Goal: Task Accomplishment & Management: Manage account settings

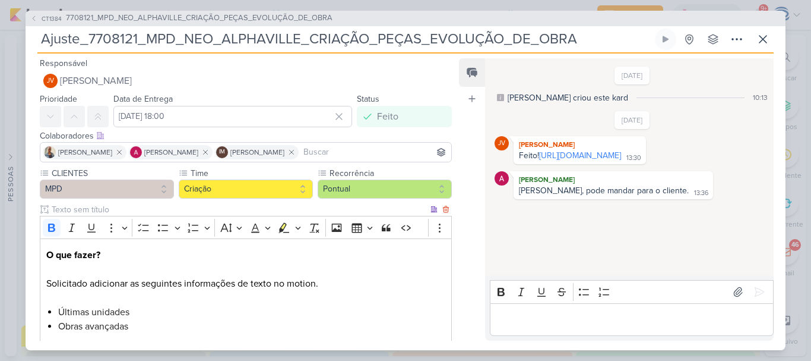
scroll to position [139, 0]
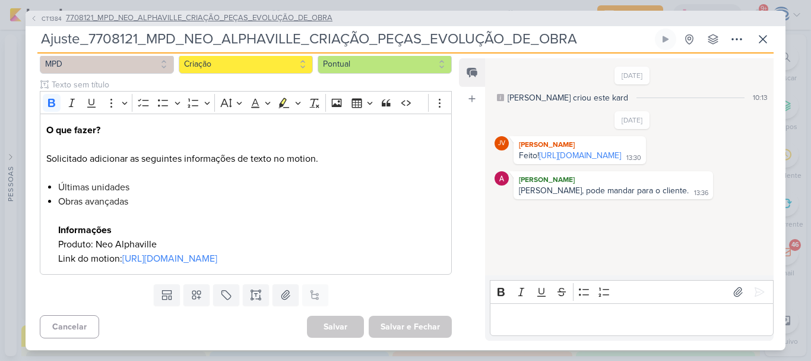
click at [216, 21] on span "7708121_MPD_NEO_ALPHAVILLE_CRIAÇÃO_PEÇAS_EVOLUÇÃO_DE_OBRA" at bounding box center [199, 18] width 267 height 12
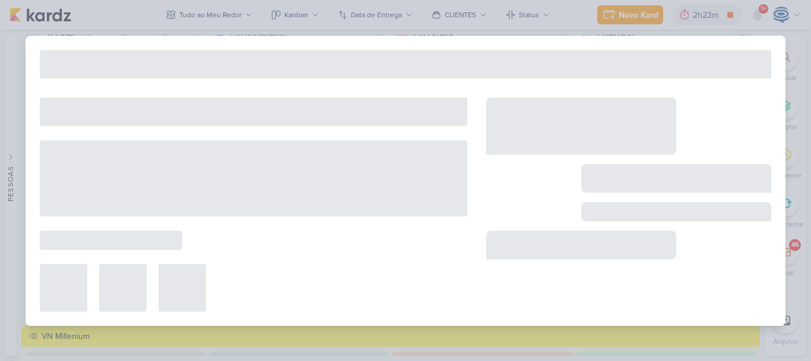
type input "7708121_MPD_NEO_ALPHAVILLE_CRIAÇÃO_PEÇAS_EVOLUÇÃO_DE_OBRA"
type input "[DATE] 18:00"
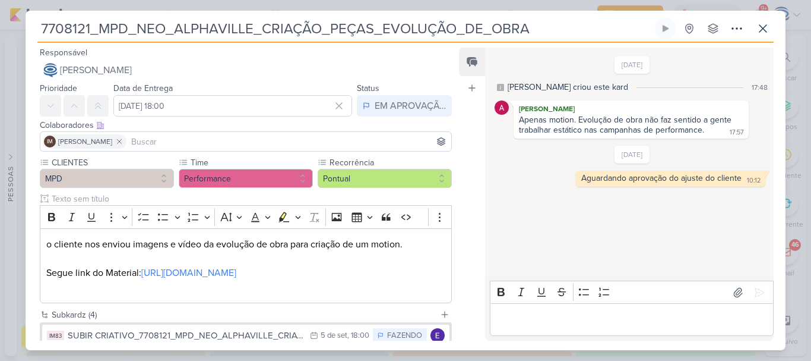
scroll to position [156, 0]
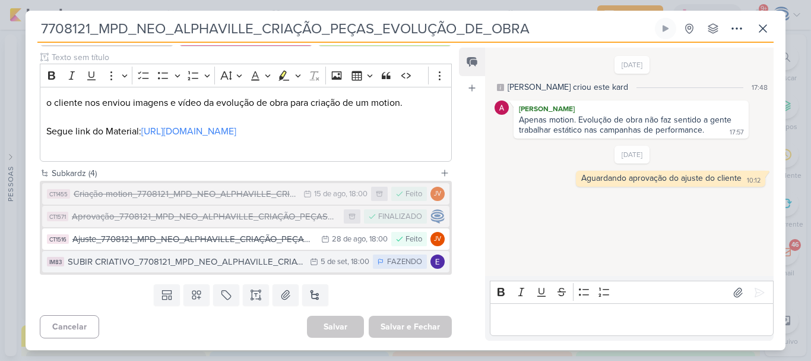
click at [191, 257] on div "SUBIR CRIATIVO_7708121_MPD_NEO_ALPHAVILLE_CRIAÇÃO_PEÇAS_EVOLUÇÃO_DE_OBRA" at bounding box center [186, 262] width 236 height 14
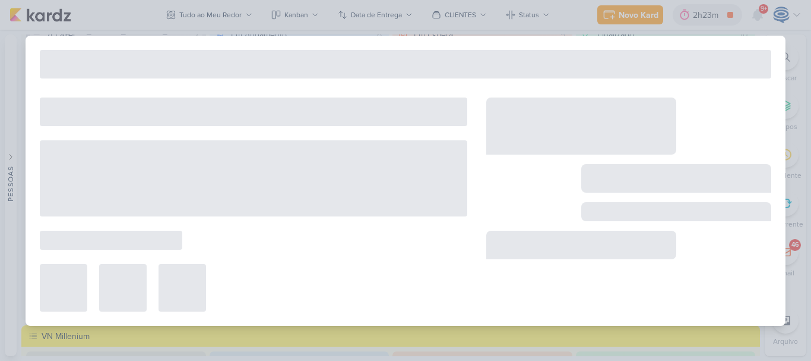
type input "SUBIR CRIATIVO_7708121_MPD_NEO_ALPHAVILLE_CRIAÇÃO_PEÇAS_EVOLUÇÃO_DE_OBRA"
type input "[DATE] 18:00"
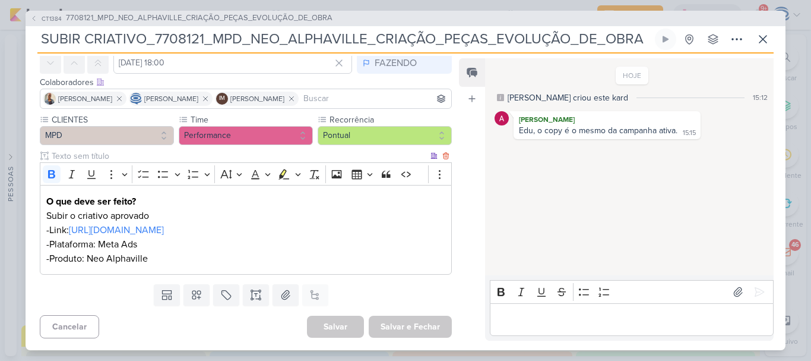
scroll to position [0, 0]
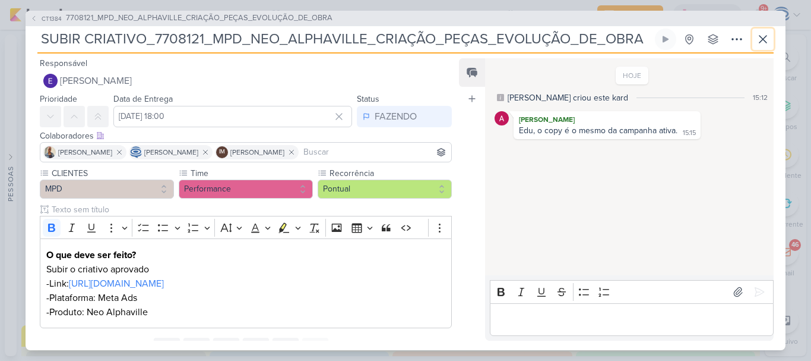
drag, startPoint x: 760, startPoint y: 39, endPoint x: 48, endPoint y: -34, distance: 716.0
click at [48, 0] on html "1.99.0 [GEOGRAPHIC_DATA] Ctrl + k 2h23m 6708292 _YEES_REPORT_SEMANAL_03.09_COME…" at bounding box center [405, 180] width 811 height 361
click at [765, 43] on icon at bounding box center [763, 39] width 14 height 14
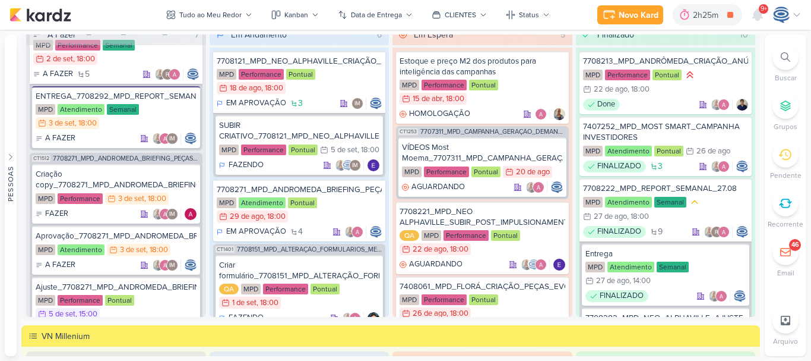
click at [784, 61] on icon at bounding box center [786, 57] width 10 height 10
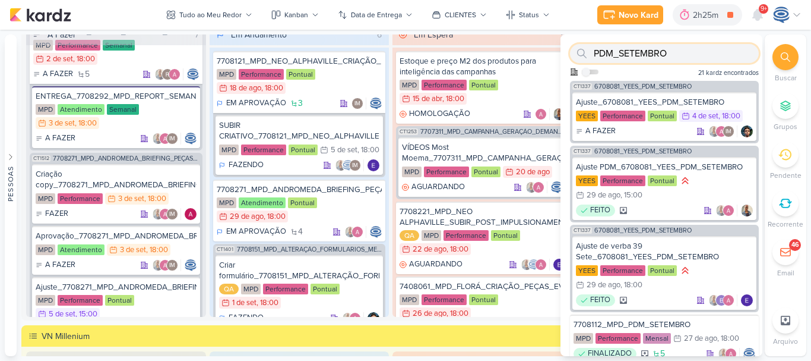
paste input "text"
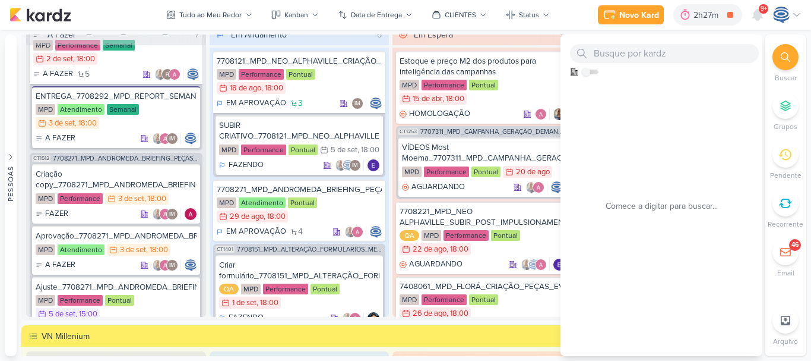
click at [787, 58] on icon at bounding box center [786, 57] width 10 height 10
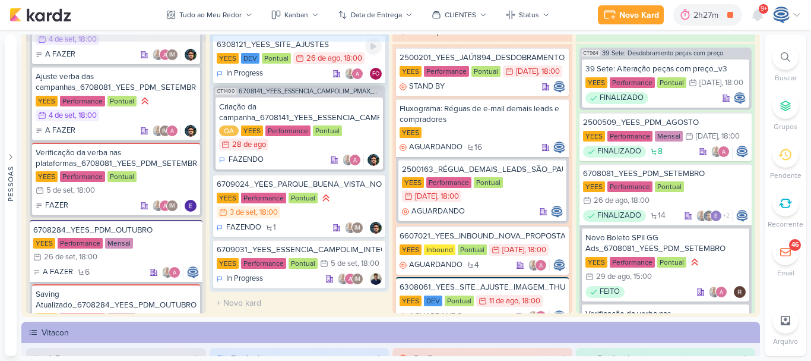
scroll to position [65, 0]
click at [334, 187] on div "6709024_YEES_PARQUE_BUENA_VISTA_NOVA_CAMPANHA_TEASER_META" at bounding box center [300, 183] width 166 height 11
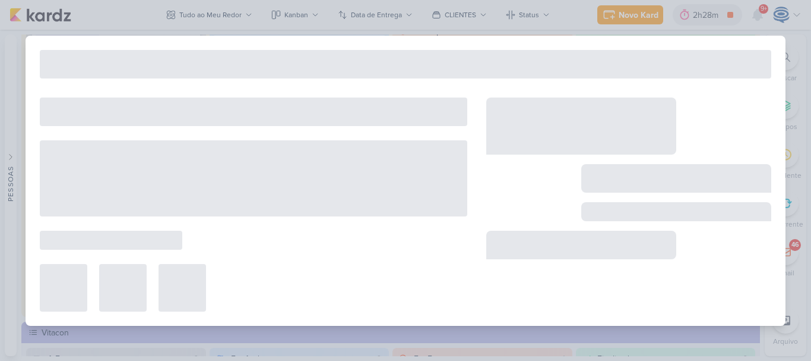
click at [334, 187] on div "Preferências de Quadros [GEOGRAPHIC_DATA] Organização Não tem nenhum quadro aqu…" at bounding box center [405, 195] width 811 height 331
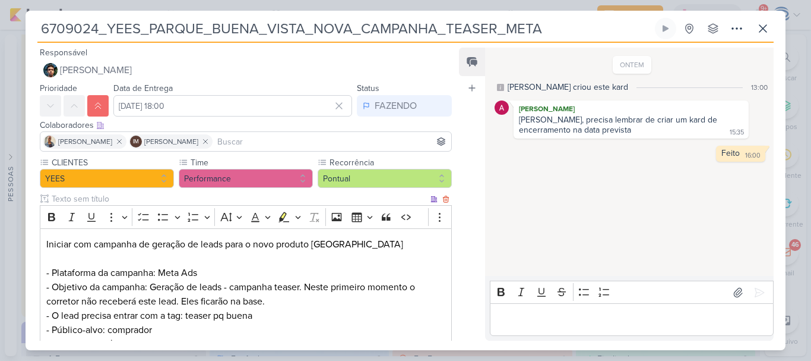
scroll to position [259, 0]
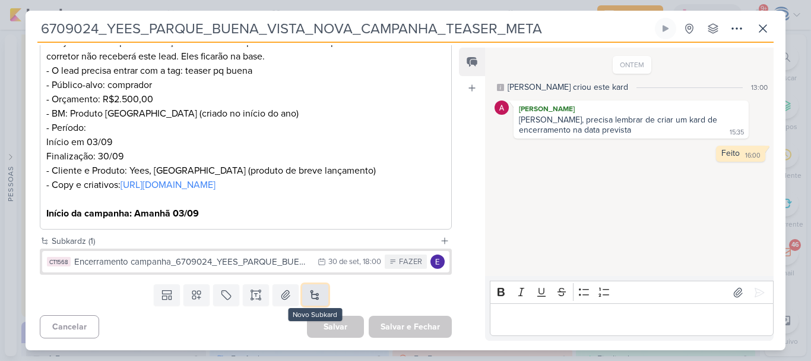
click at [310, 293] on button at bounding box center [315, 294] width 26 height 21
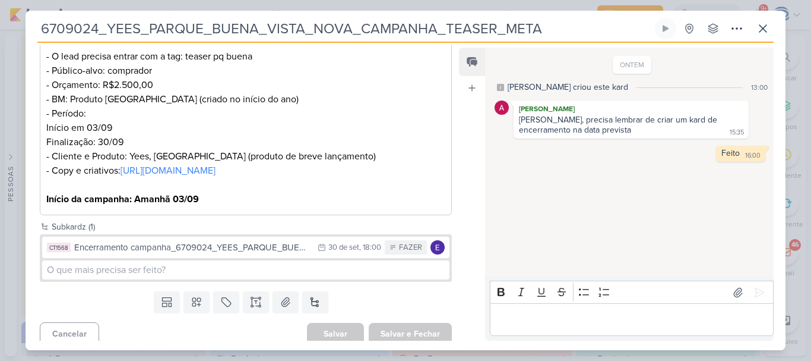
click at [355, 311] on div "Templates Campos Personalizados Marcadores Caixa De Texto Anexo [GEOGRAPHIC_DAT…" at bounding box center [241, 301] width 431 height 31
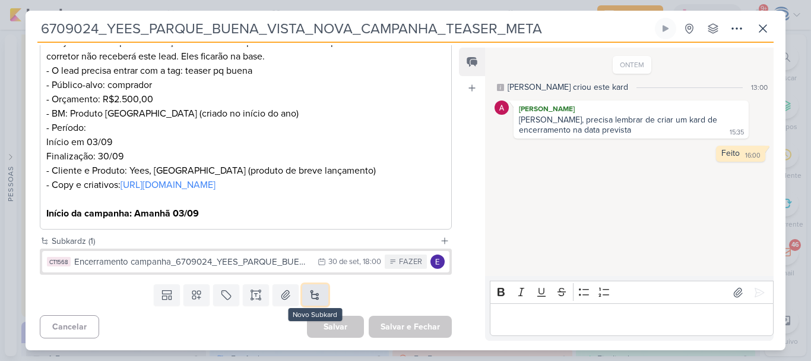
click at [317, 295] on button at bounding box center [315, 294] width 26 height 21
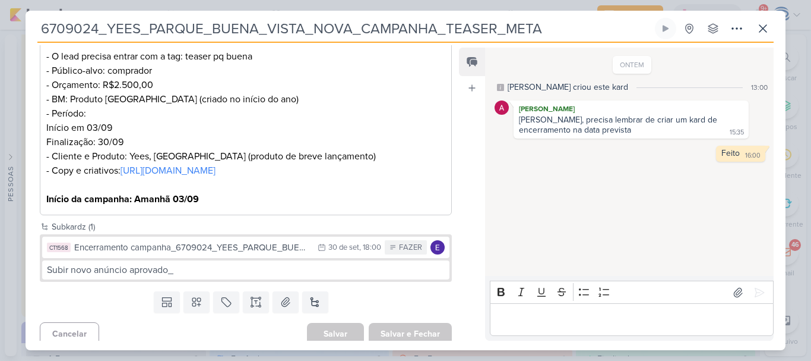
drag, startPoint x: 560, startPoint y: 29, endPoint x: 25, endPoint y: 46, distance: 535.5
click at [25, 46] on div "6709024_YEES_PARQUE_BUENA_VISTA_NOVA_CAMPANHA_TEASER_META" at bounding box center [405, 180] width 811 height 361
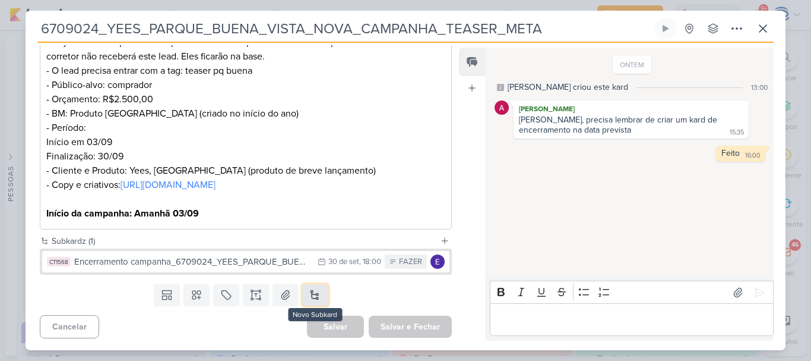
click at [314, 293] on button at bounding box center [315, 294] width 26 height 21
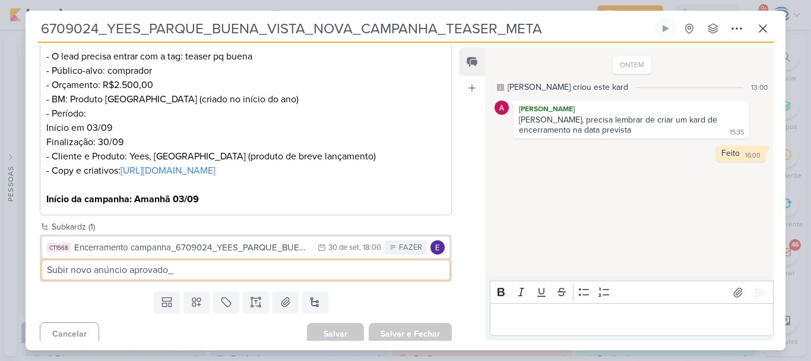
drag, startPoint x: 126, startPoint y: 284, endPoint x: 95, endPoint y: 291, distance: 31.7
click at [95, 279] on input "Subir novo anúncio aprovado_" at bounding box center [246, 269] width 408 height 19
click at [198, 279] on input "Subir novo criativo aprovado_" at bounding box center [246, 269] width 408 height 19
paste input "6709024_YEES_PARQUE_BUENA_VISTA_NOVA_CAMPANHA_TEASER_META"
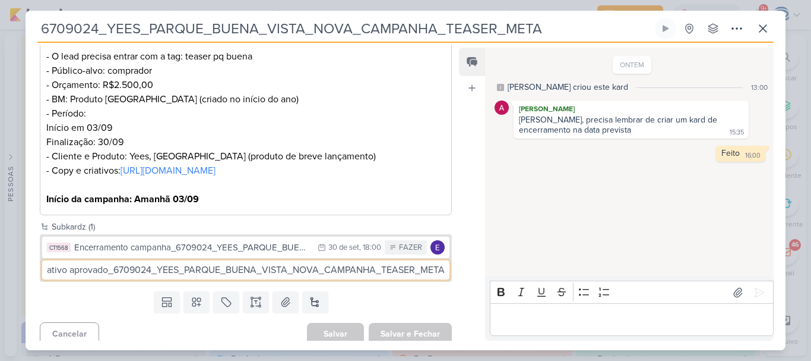
type input "Subir novo criativo aprovado_6709024_YEES_PARQUE_BUENA_VISTA_NOVA_CAMPANHA_TEAS…"
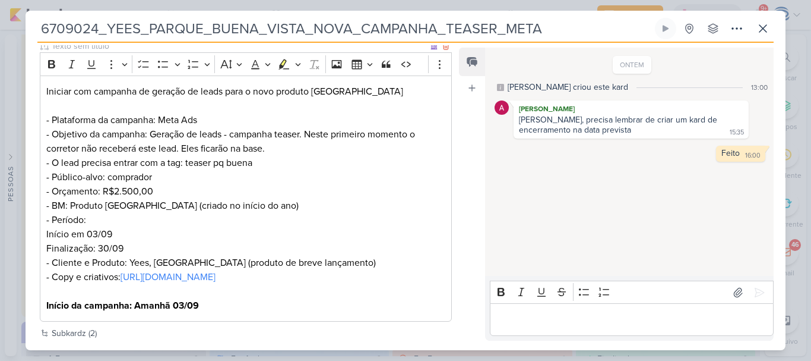
scroll to position [258, 0]
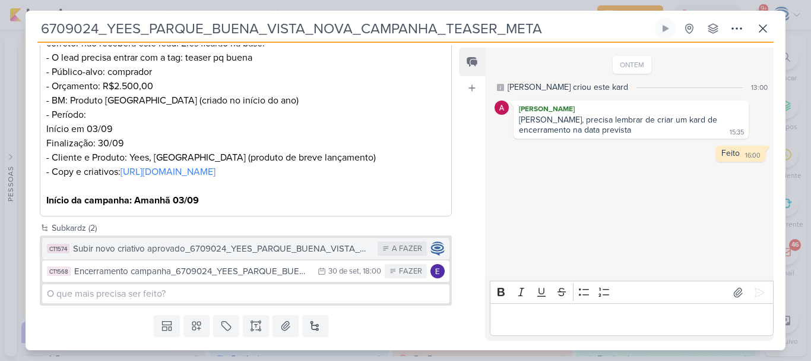
click at [117, 255] on div "Subir novo criativo aprovado_6709024_YEES_PARQUE_BUENA_VISTA_NOVA_CAMPANHA_TEAS…" at bounding box center [222, 249] width 299 height 14
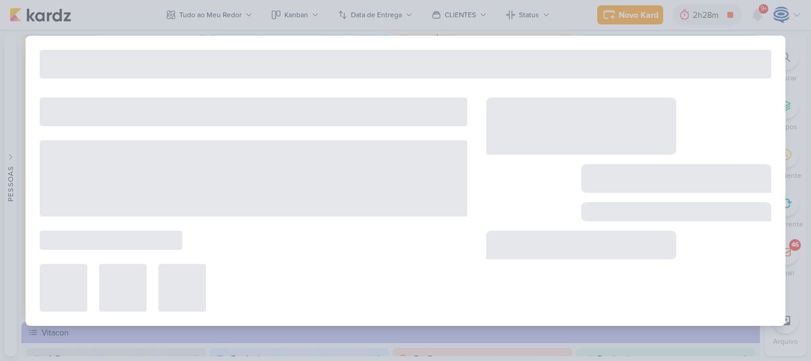
click at [219, 232] on div "6709024_YEES_PARQUE_BUENA_VISTA_NOVA_CAMPANHA_TEASER_META" at bounding box center [406, 181] width 760 height 290
type input "Subir novo criativo aprovado_6709024_YEES_PARQUE_BUENA_VISTA_NOVA_CAMPANHA_TEAS…"
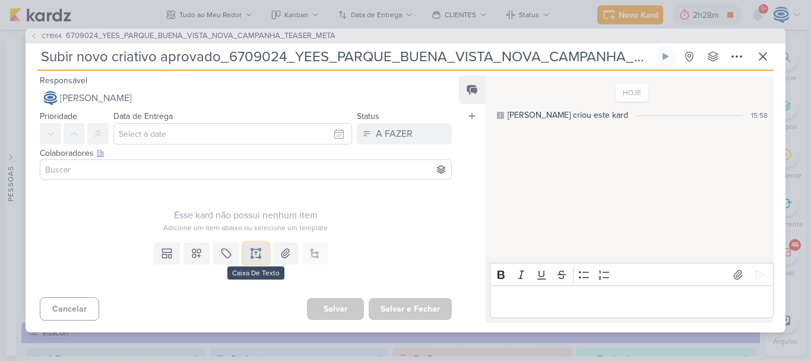
click at [260, 251] on icon at bounding box center [260, 253] width 0 height 6
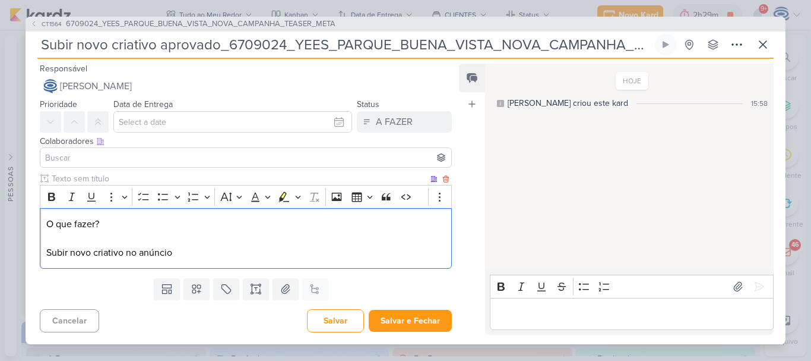
drag, startPoint x: 118, startPoint y: 226, endPoint x: 40, endPoint y: 225, distance: 77.8
click at [40, 225] on div "O que fazer? Subir novo criativo no anúncio" at bounding box center [246, 238] width 412 height 61
click at [48, 197] on icon "Editor toolbar" at bounding box center [51, 196] width 7 height 8
click at [188, 255] on p "O que fazer? Subir novo criativo no anúncio" at bounding box center [245, 238] width 399 height 43
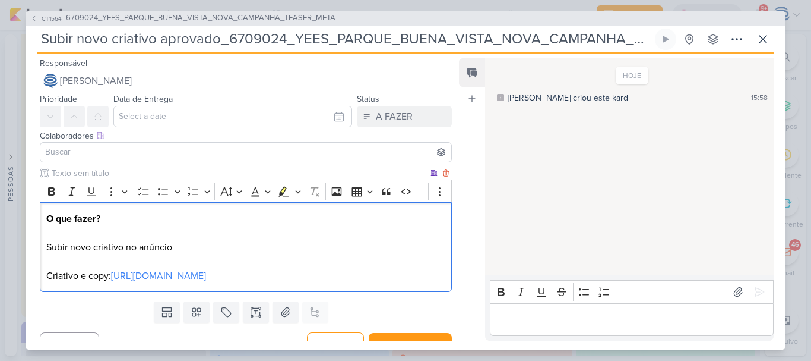
click at [169, 249] on p "O que fazer? Subir novo criativo no anúncio Criativo e copy: [URL][DOMAIN_NAME]" at bounding box center [245, 246] width 399 height 71
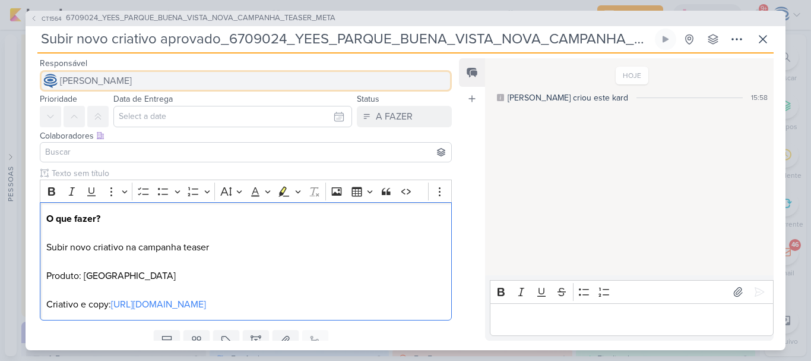
click at [132, 81] on span "[PERSON_NAME]" at bounding box center [96, 81] width 72 height 14
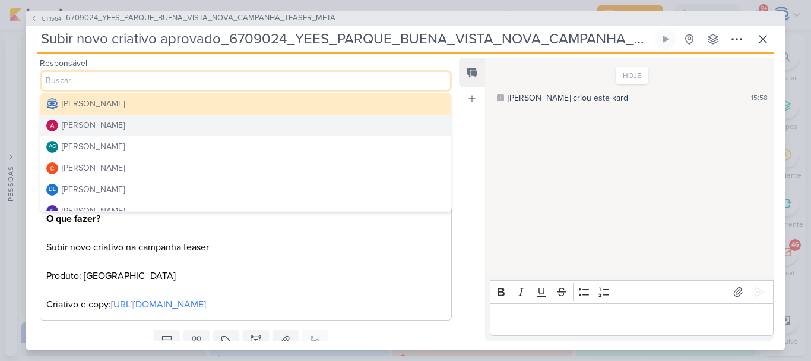
click at [157, 129] on button "[PERSON_NAME]" at bounding box center [245, 125] width 411 height 21
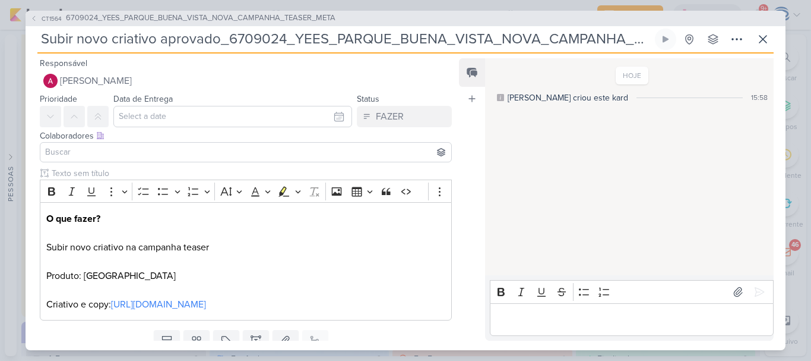
click at [148, 152] on input at bounding box center [246, 152] width 406 height 14
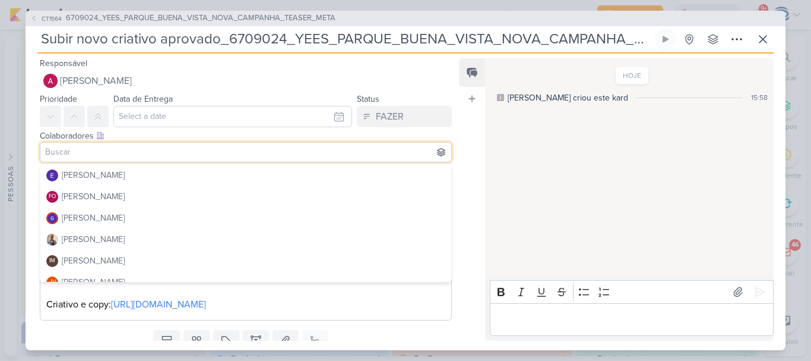
scroll to position [113, 0]
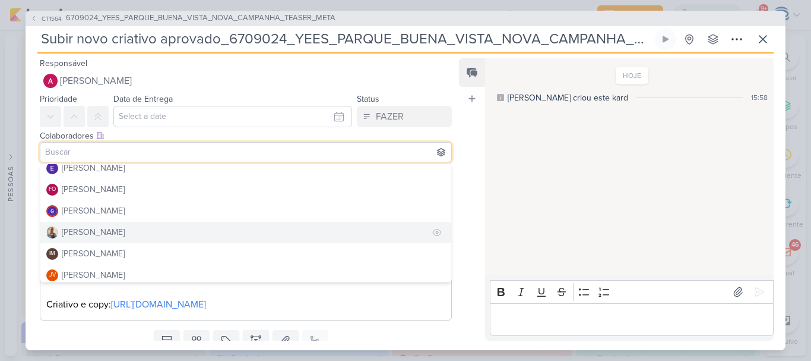
click at [127, 228] on button "[PERSON_NAME]" at bounding box center [245, 232] width 411 height 21
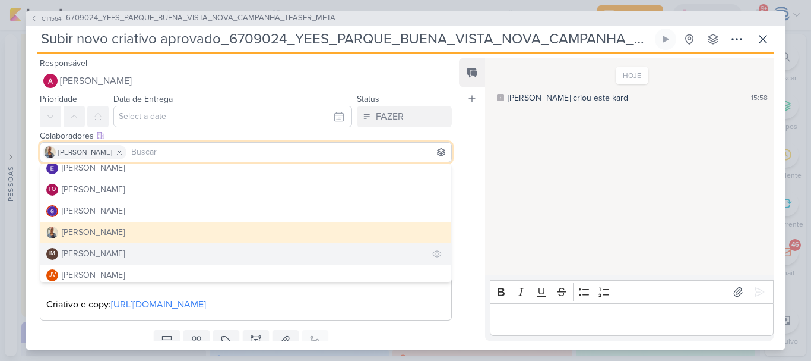
click at [123, 252] on div "[PERSON_NAME]" at bounding box center [93, 253] width 63 height 12
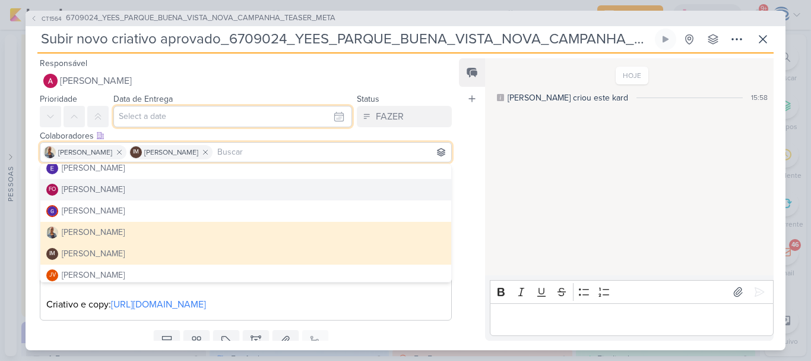
click at [187, 115] on input "text" at bounding box center [232, 116] width 239 height 21
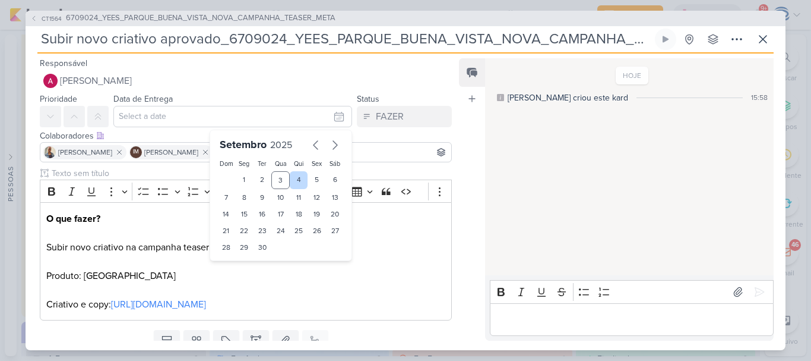
click at [300, 181] on div "4" at bounding box center [299, 180] width 18 height 18
type input "[DATE] 23:59"
click at [236, 266] on select "00 01 02 03 04 05 06 07 08 09 10 11 12 13 14 15 16 17 18 19 20 21 22 23" at bounding box center [244, 267] width 17 height 14
select select "18"
click at [236, 260] on select "00 01 02 03 04 05 06 07 08 09 10 11 12 13 14 15 16 17 18 19 20 21 22 23" at bounding box center [244, 267] width 17 height 14
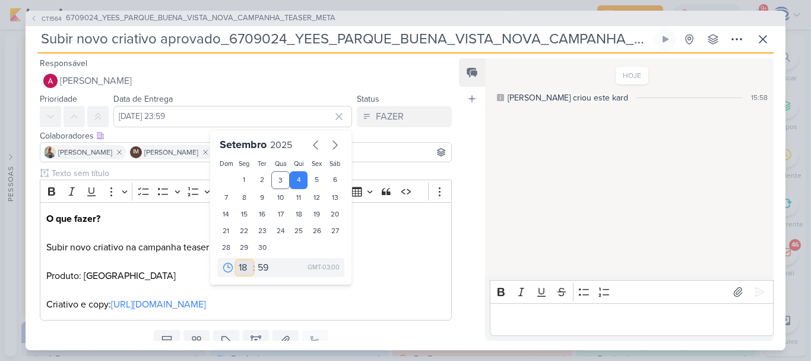
type input "[DATE] 18:59"
click at [259, 265] on select "00 05 10 15 20 25 30 35 40 45 50 55 59" at bounding box center [263, 267] width 17 height 14
select select "0"
click at [255, 260] on select "00 05 10 15 20 25 30 35 40 45 50 55 59" at bounding box center [263, 267] width 17 height 14
type input "[DATE] 18:00"
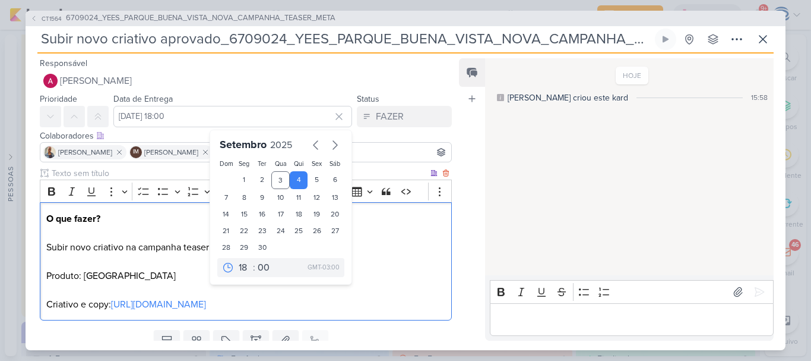
click at [378, 250] on p "O que fazer? Subir novo criativo na campanha teaser ⁠⁠⁠⁠⁠⁠⁠Produto: [GEOGRAPHIC…" at bounding box center [245, 261] width 399 height 100
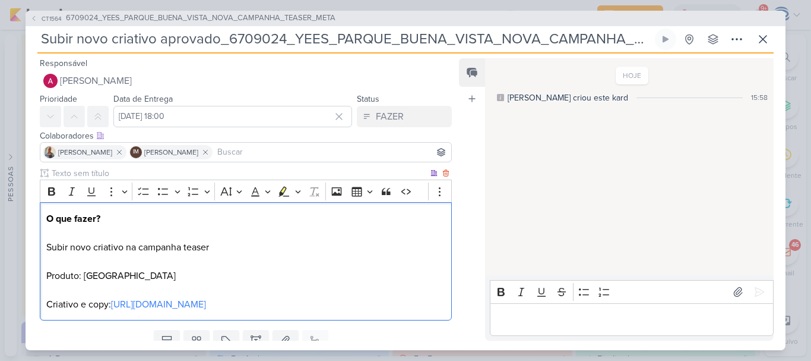
click at [198, 279] on p "O que fazer? Subir novo criativo na campanha teaser Produto: [GEOGRAPHIC_DATA] …" at bounding box center [245, 261] width 399 height 100
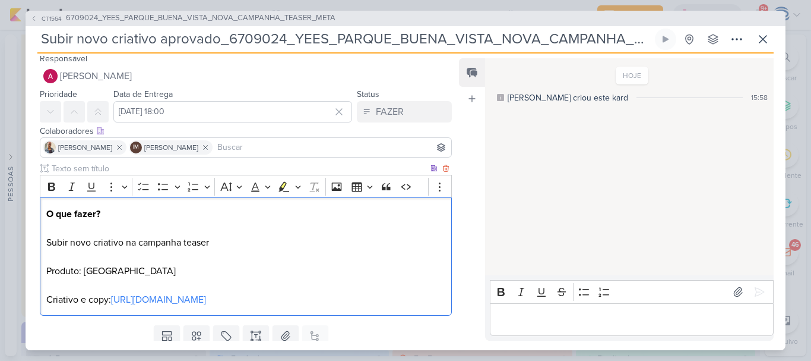
scroll to position [46, 0]
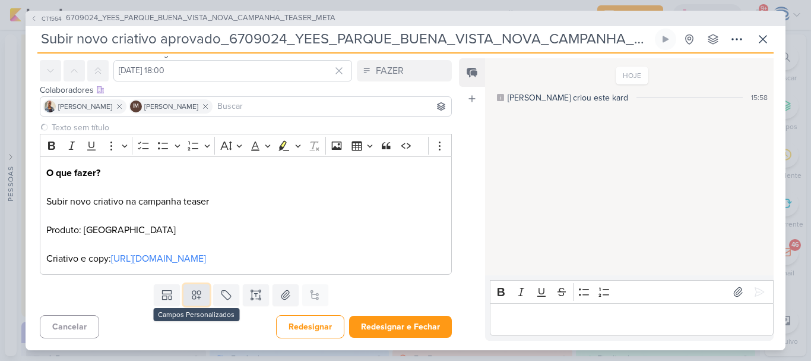
click at [192, 304] on button at bounding box center [197, 294] width 26 height 21
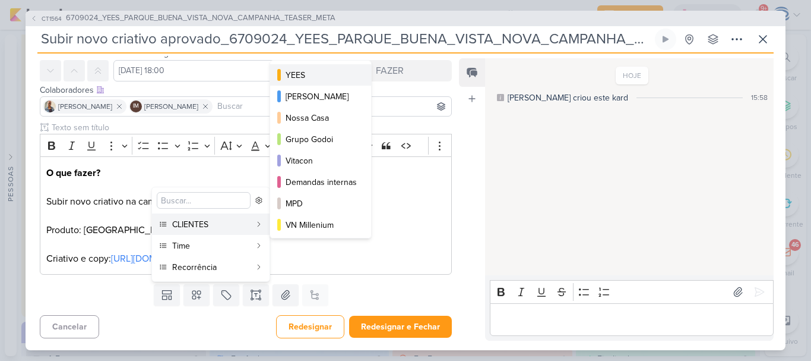
click at [307, 82] on button "YEES" at bounding box center [320, 74] width 101 height 21
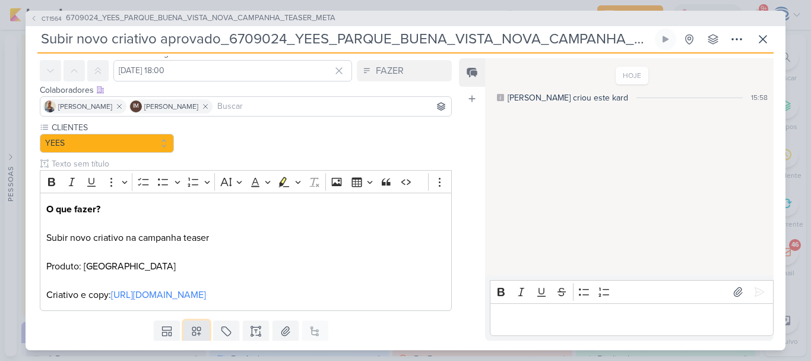
click at [195, 333] on icon at bounding box center [196, 331] width 8 height 8
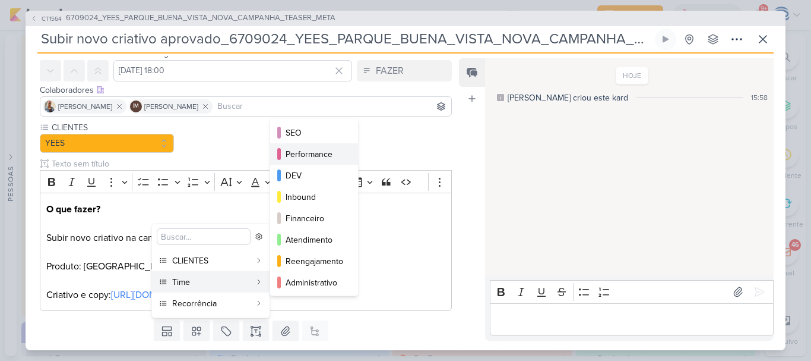
click at [299, 156] on div "Performance" at bounding box center [315, 154] width 58 height 12
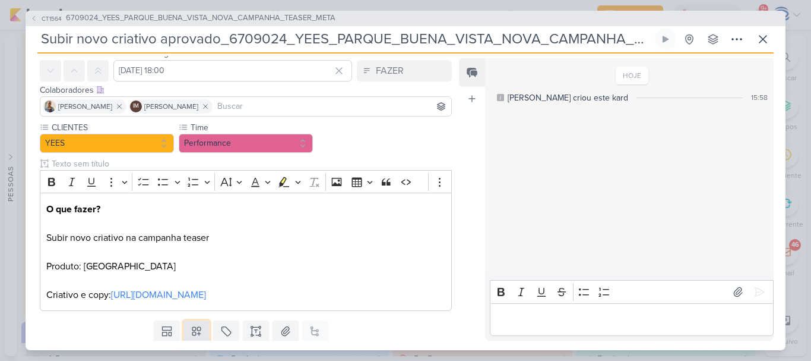
click at [194, 334] on icon at bounding box center [196, 331] width 8 height 8
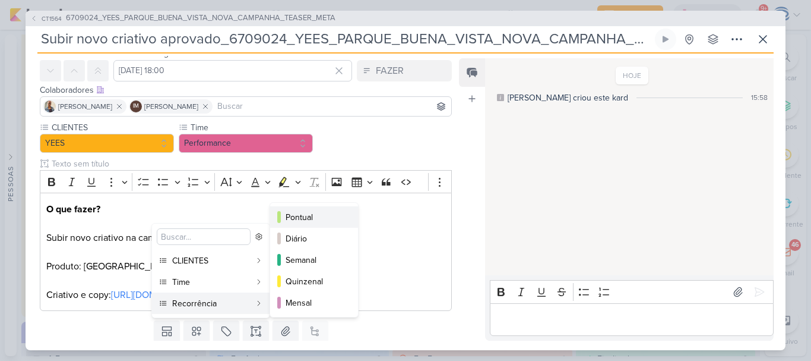
click at [299, 214] on div "Pontual" at bounding box center [315, 217] width 58 height 12
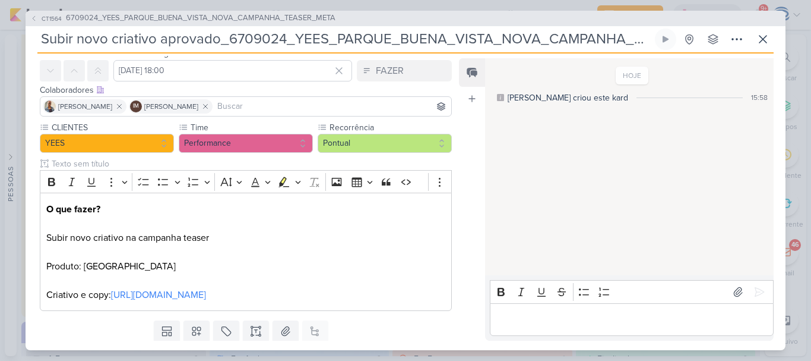
scroll to position [82, 0]
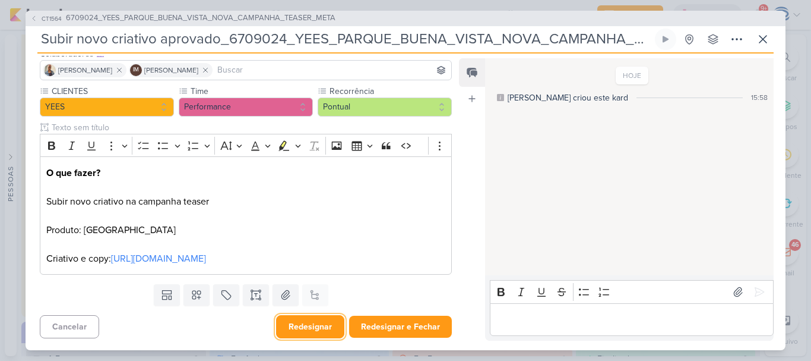
click at [294, 330] on button "Redesignar" at bounding box center [310, 326] width 68 height 23
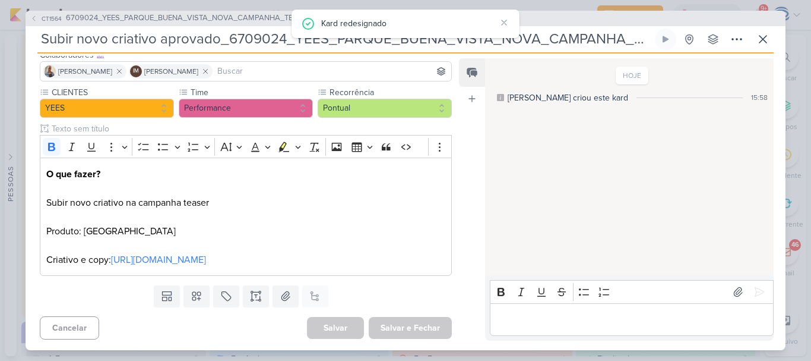
scroll to position [0, 0]
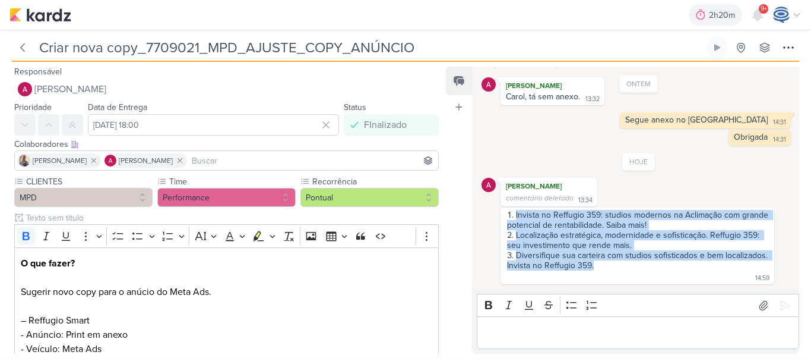
drag, startPoint x: 645, startPoint y: 269, endPoint x: 507, endPoint y: 215, distance: 147.3
click at [507, 215] on ol "Invista no Reffugio 359: studios modernos na Aclimação com grande potencial de …" at bounding box center [637, 240] width 263 height 61
copy ol "Invista no Reffugio 359: studios modernos na Aclimação com grande potencial de …"
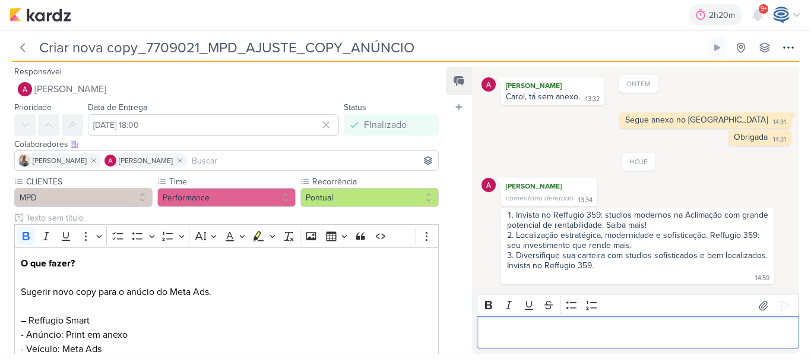
click at [571, 336] on p "Editor editing area: main" at bounding box center [639, 333] width 310 height 14
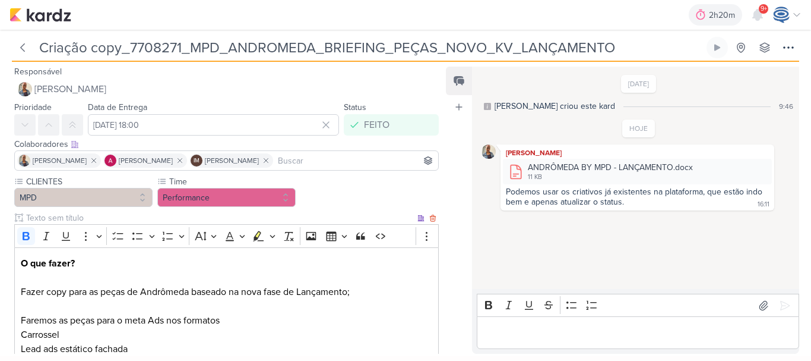
scroll to position [304, 0]
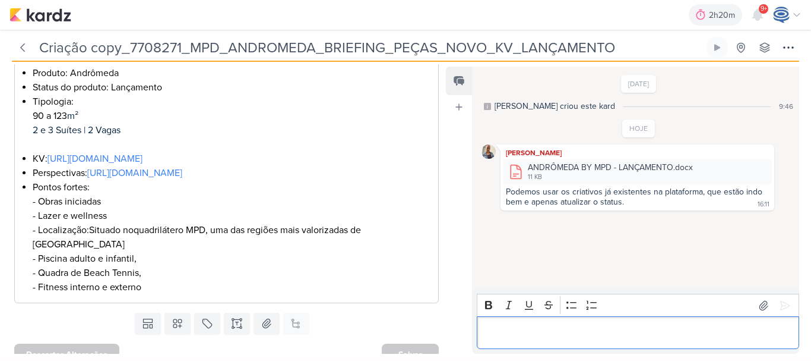
click at [681, 329] on p "Editor editing area: main" at bounding box center [639, 333] width 310 height 14
